Goal: Information Seeking & Learning: Learn about a topic

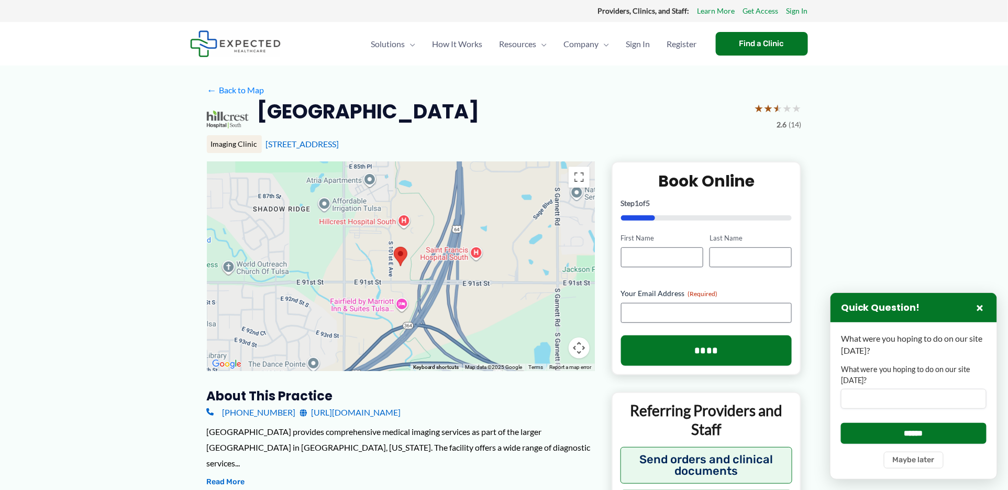
scroll to position [233, 0]
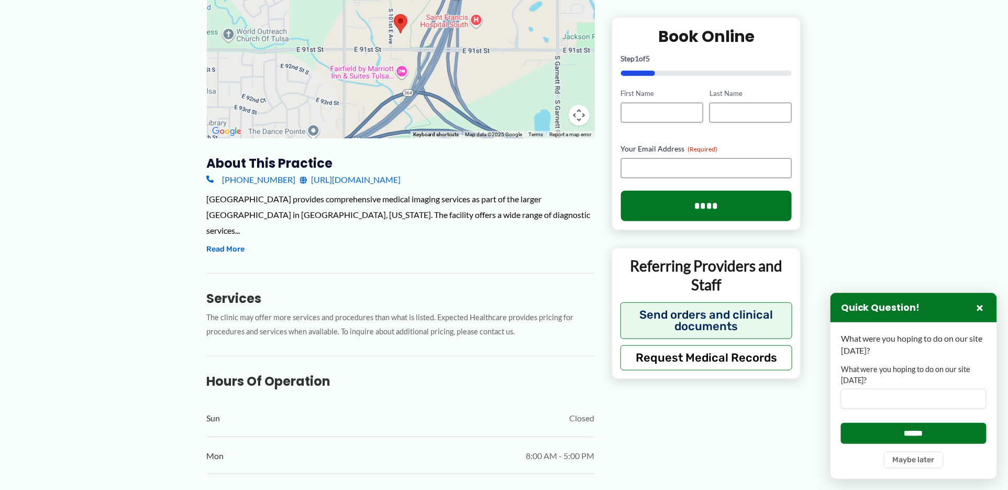
click at [401, 180] on link "[URL][DOMAIN_NAME]" at bounding box center [350, 180] width 101 height 16
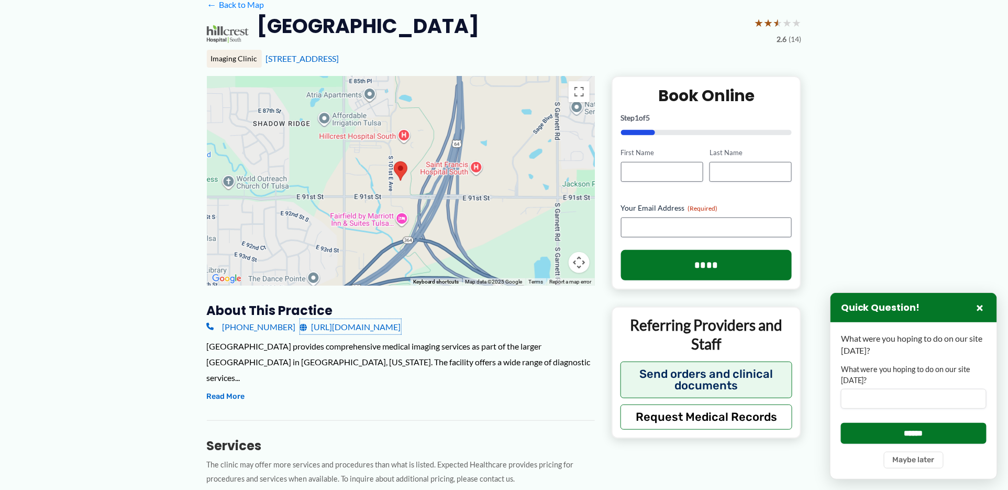
scroll to position [58, 0]
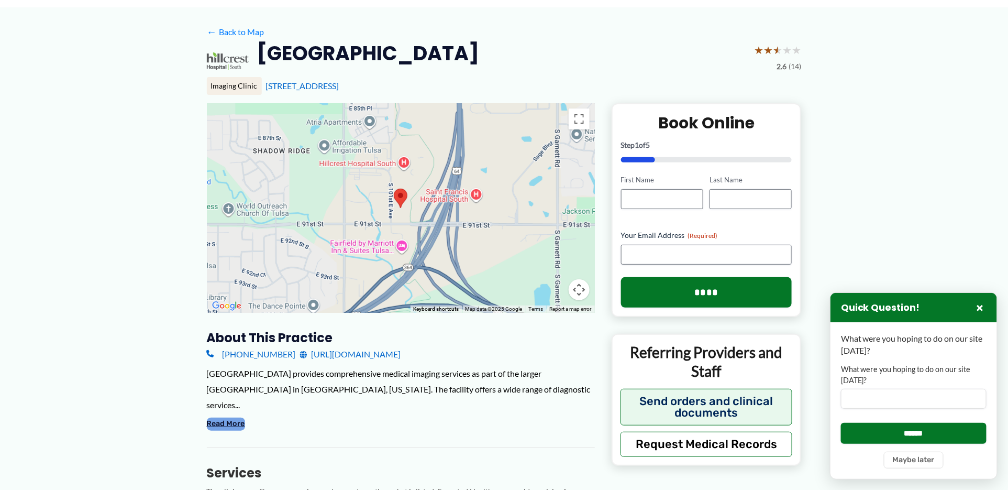
click at [234, 417] on button "Read More" at bounding box center [226, 423] width 38 height 13
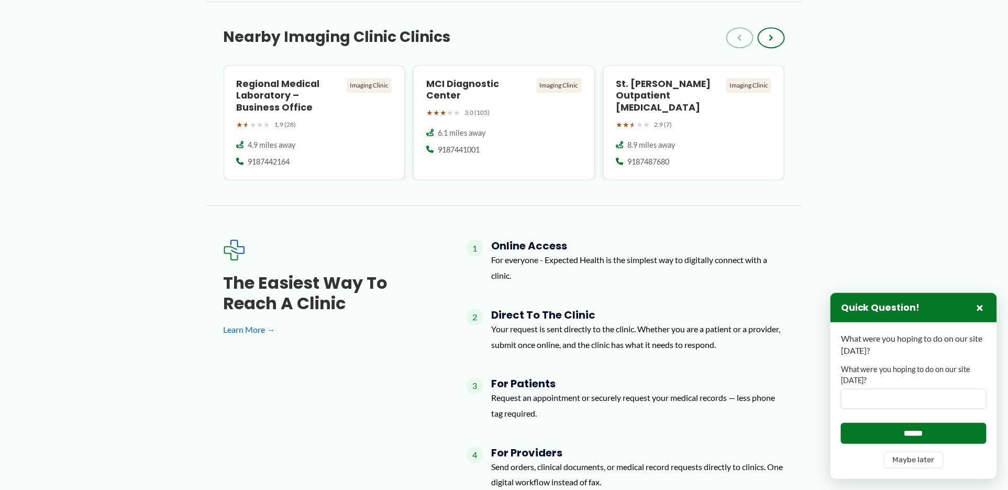
scroll to position [1396, 0]
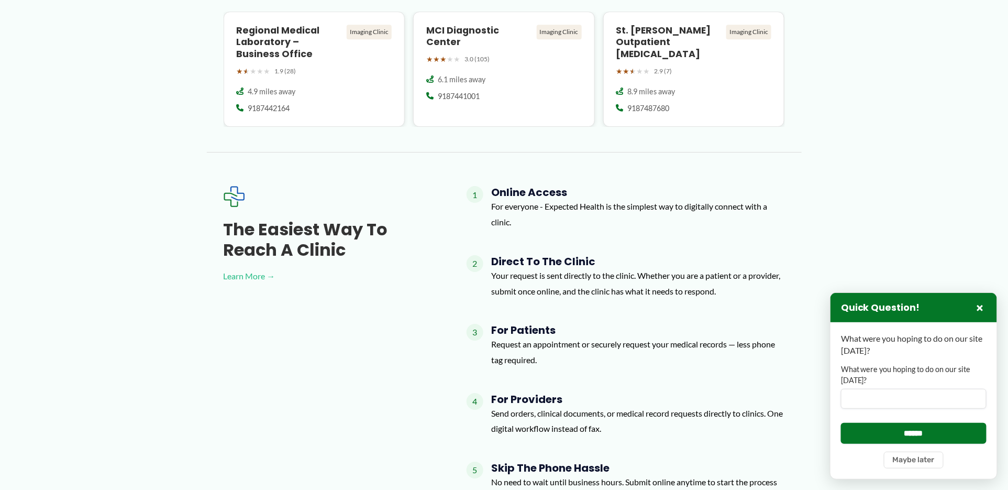
click at [256, 271] on link "Learn More →" at bounding box center [329, 276] width 210 height 16
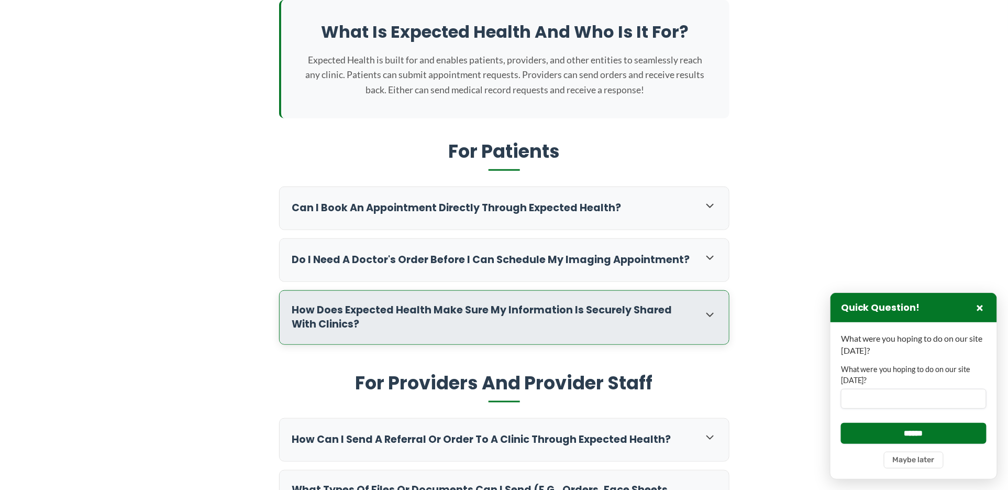
scroll to position [233, 0]
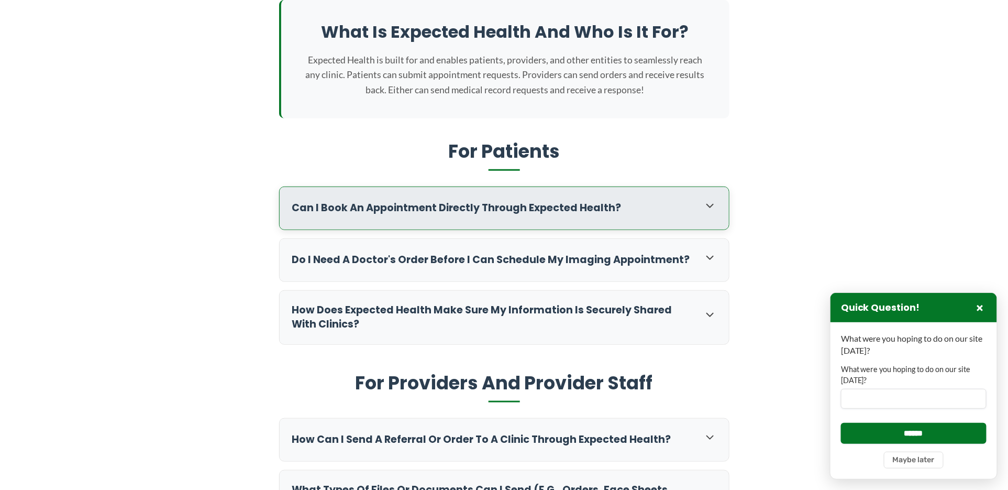
click at [558, 211] on h3 "Can I book an appointment directly through Expected Health?" at bounding box center [492, 208] width 401 height 14
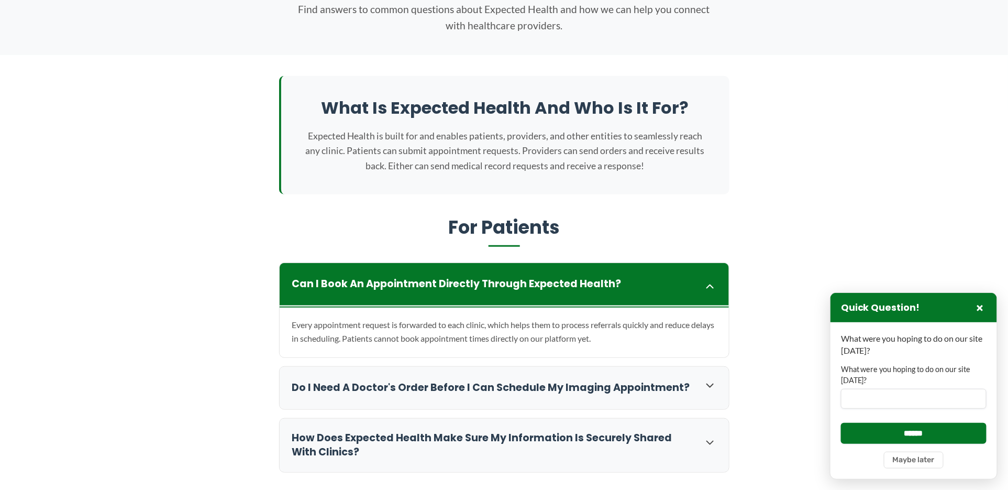
scroll to position [0, 0]
